Goal: Task Accomplishment & Management: Manage account settings

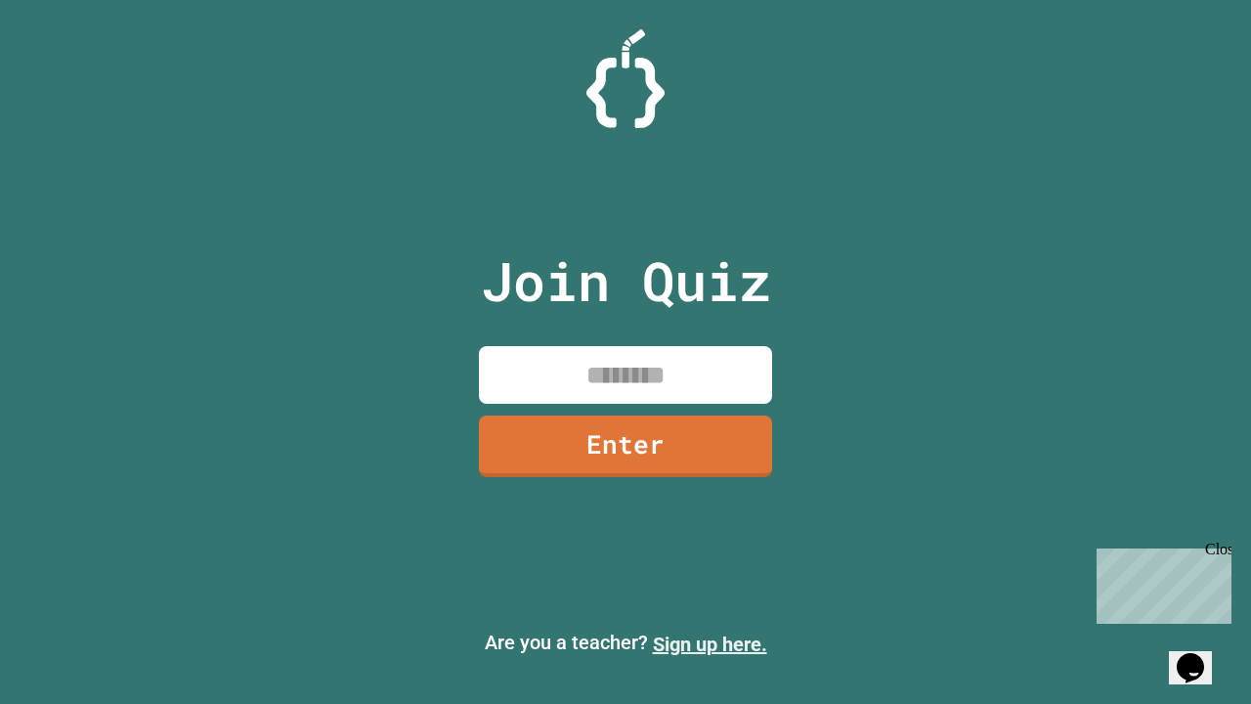
click at [709, 644] on link "Sign up here." at bounding box center [710, 643] width 114 height 23
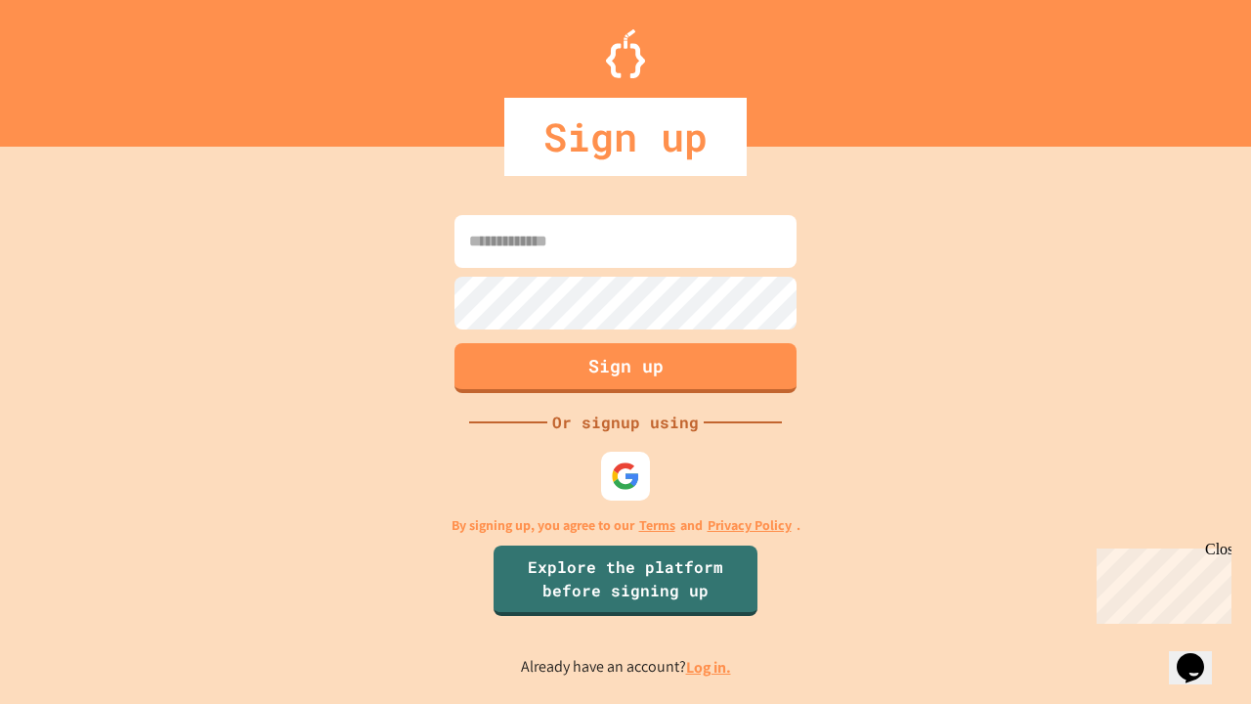
click at [709, 666] on link "Log in." at bounding box center [708, 667] width 45 height 21
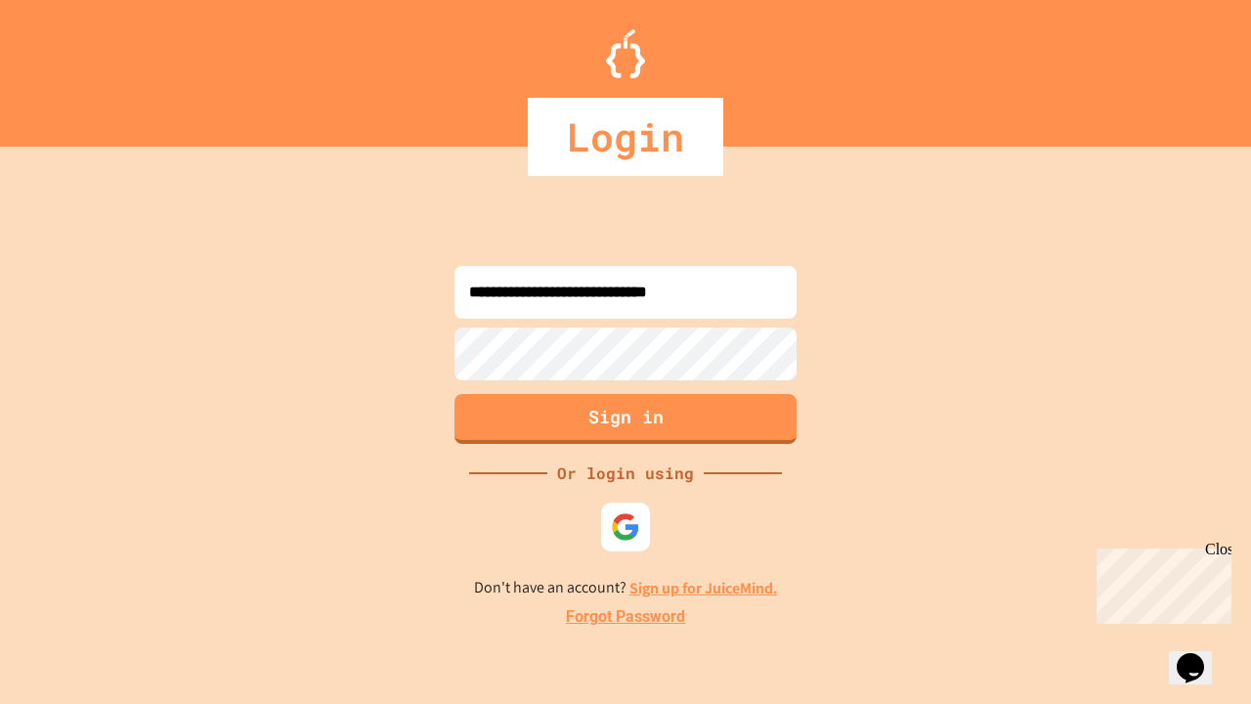
type input "**********"
